Goal: Navigation & Orientation: Find specific page/section

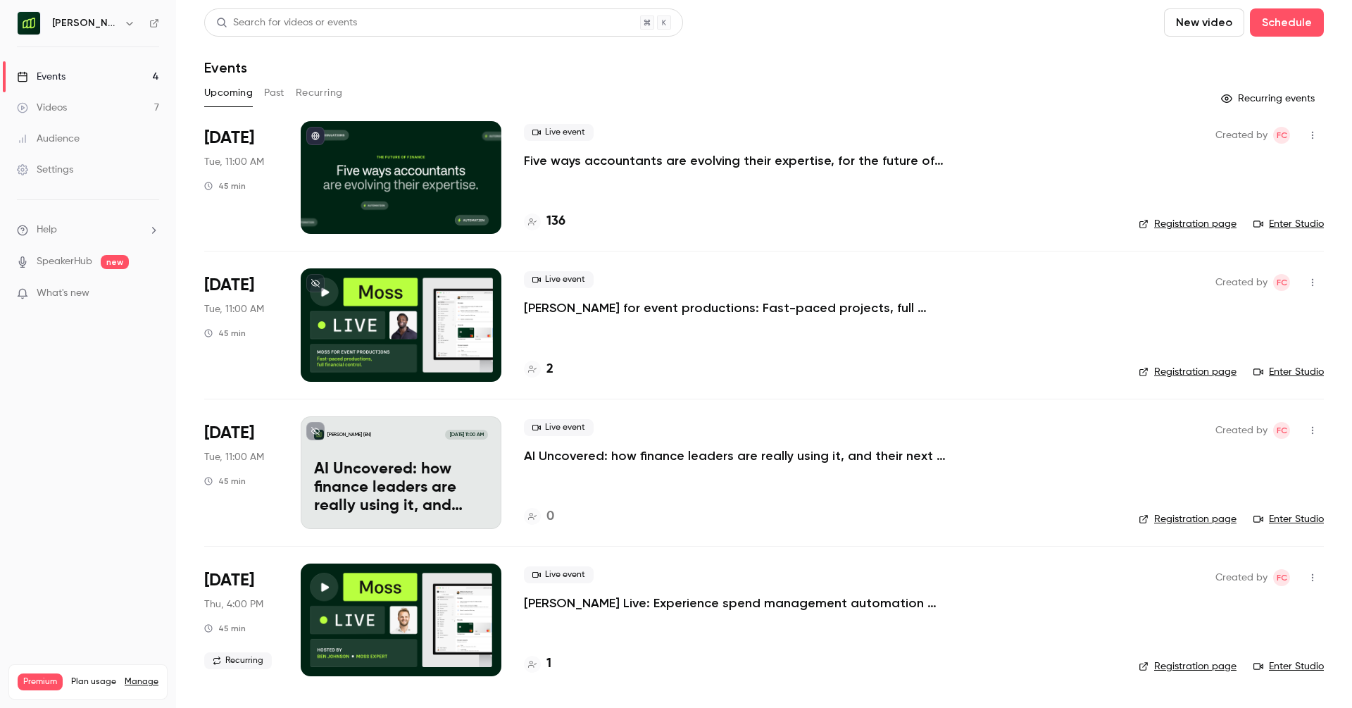
click at [567, 222] on div "136" at bounding box center [820, 221] width 592 height 19
click at [548, 222] on h4 "136" at bounding box center [555, 221] width 19 height 19
click at [551, 219] on h4 "136" at bounding box center [555, 221] width 19 height 19
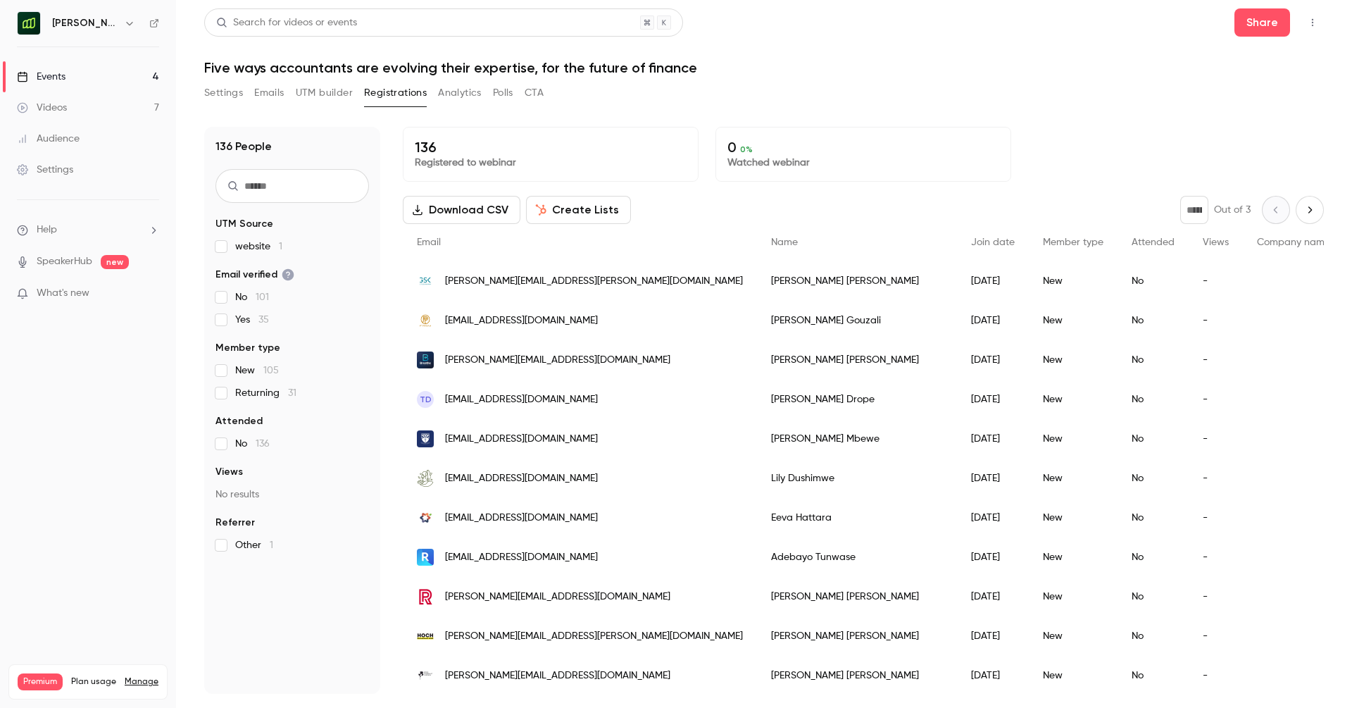
click at [64, 77] on div "Events" at bounding box center [41, 77] width 49 height 14
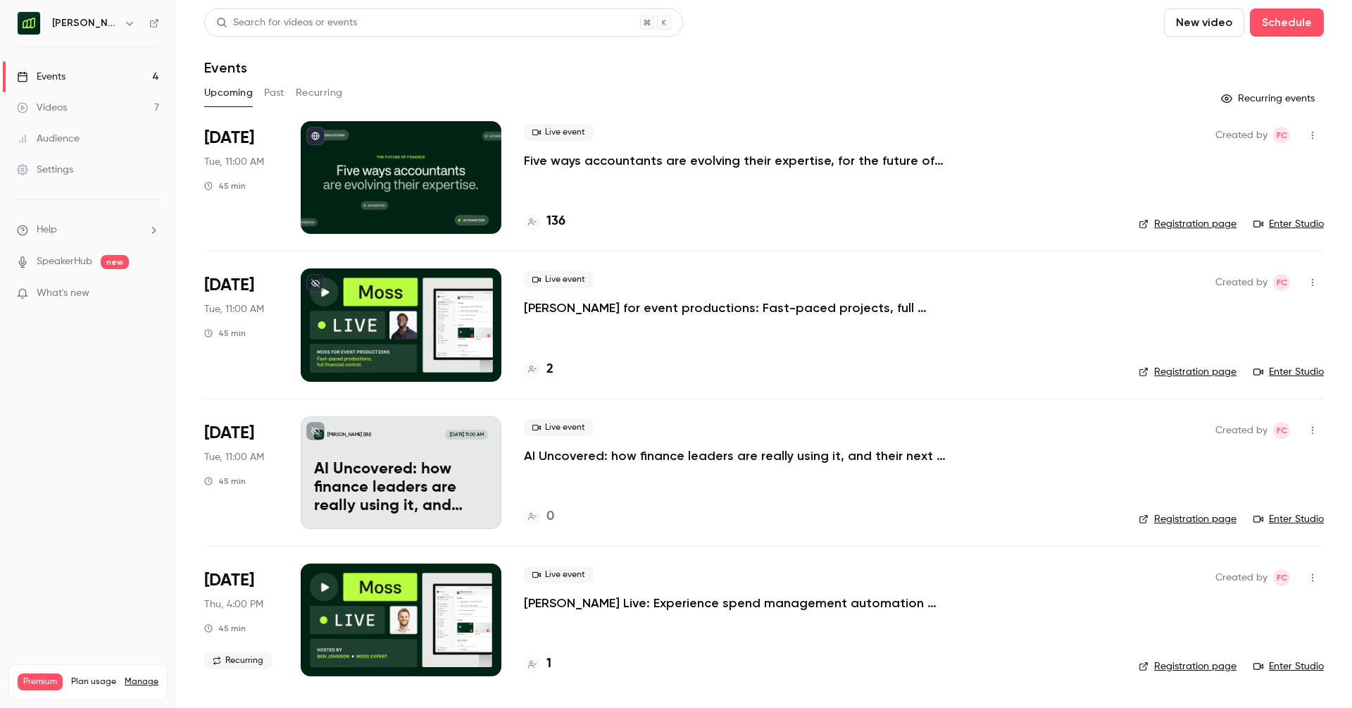
click at [1301, 223] on link "Enter Studio" at bounding box center [1288, 224] width 70 height 14
